Goal: Register for event/course

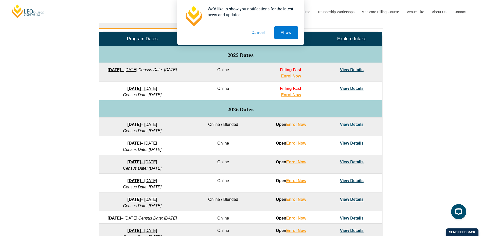
scroll to position [253, 0]
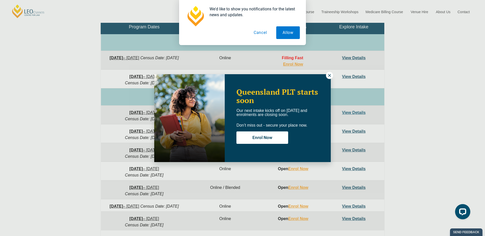
click at [329, 75] on icon at bounding box center [329, 75] width 5 height 5
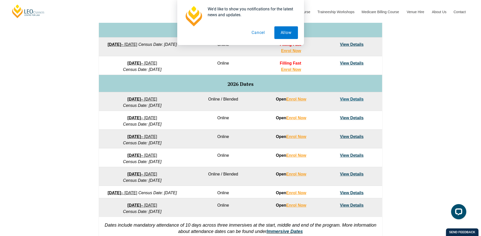
scroll to position [279, 0]
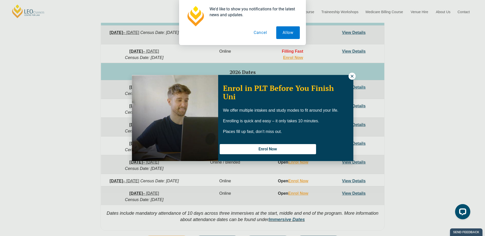
click at [353, 75] on icon at bounding box center [351, 76] width 5 height 5
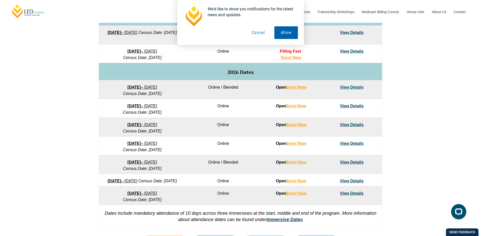
click at [286, 33] on button "Allow" at bounding box center [286, 32] width 24 height 13
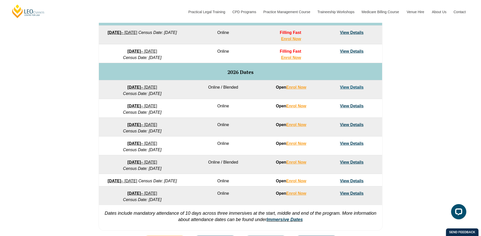
click at [121, 181] on strong "[DATE]" at bounding box center [113, 181] width 13 height 4
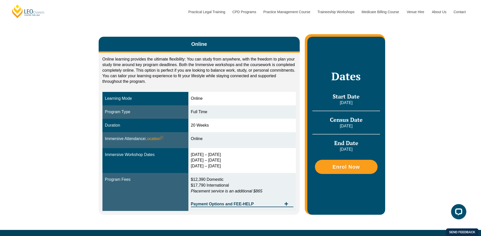
scroll to position [76, 0]
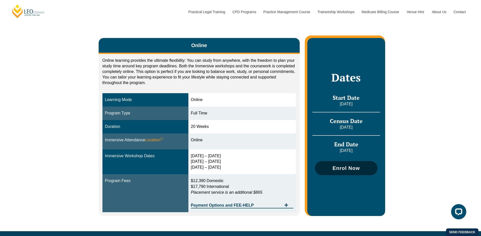
click at [346, 167] on span "Enrol Now" at bounding box center [345, 168] width 27 height 5
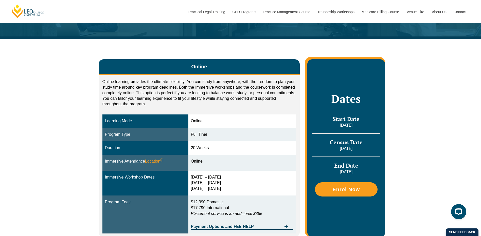
scroll to position [76, 0]
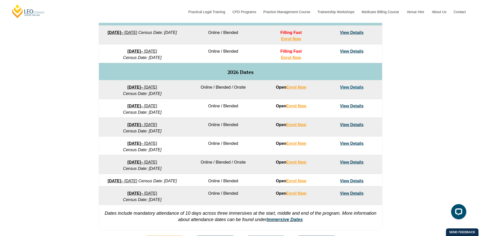
click at [351, 180] on link "View Details" at bounding box center [352, 181] width 24 height 4
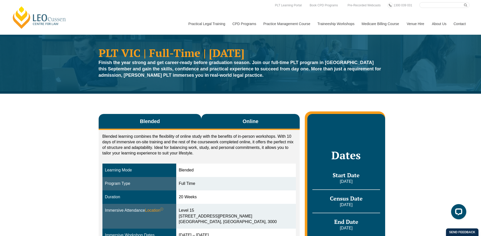
click at [228, 119] on button "Online" at bounding box center [250, 122] width 99 height 16
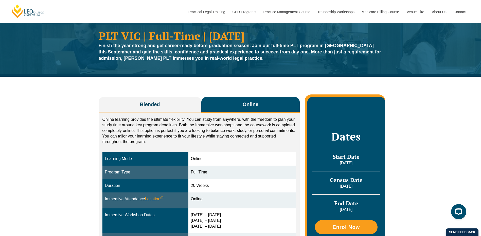
scroll to position [25, 0]
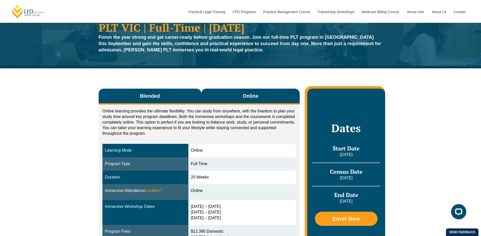
click at [163, 93] on button "Blended" at bounding box center [150, 97] width 103 height 16
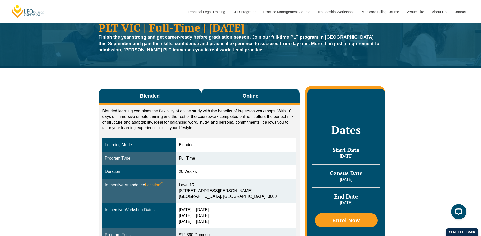
click at [231, 91] on button "Online" at bounding box center [250, 97] width 99 height 16
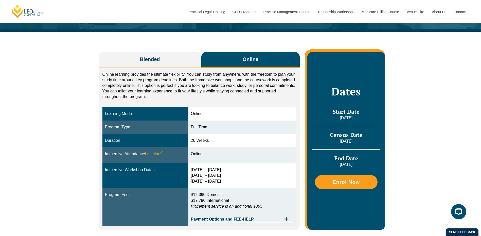
scroll to position [51, 0]
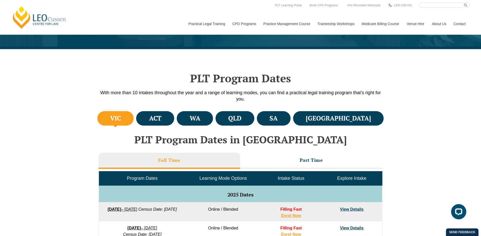
scroll to position [101, 0]
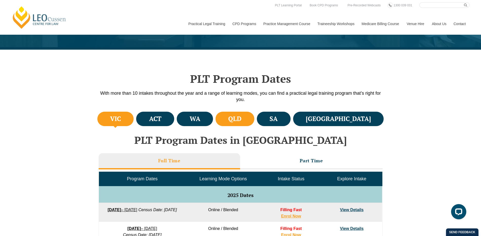
click at [254, 120] on li "QLD" at bounding box center [234, 119] width 39 height 14
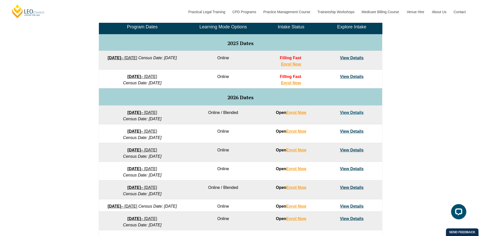
scroll to position [279, 0]
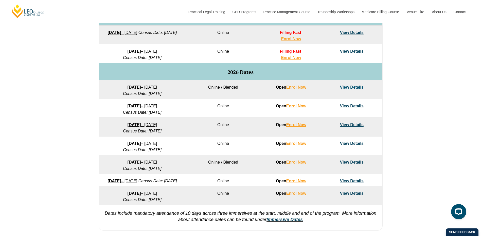
click at [137, 181] on link "21 September 2026 – 19 February 2027" at bounding box center [122, 181] width 30 height 4
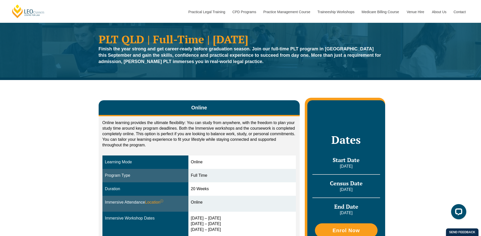
scroll to position [25, 0]
